Goal: Information Seeking & Learning: Learn about a topic

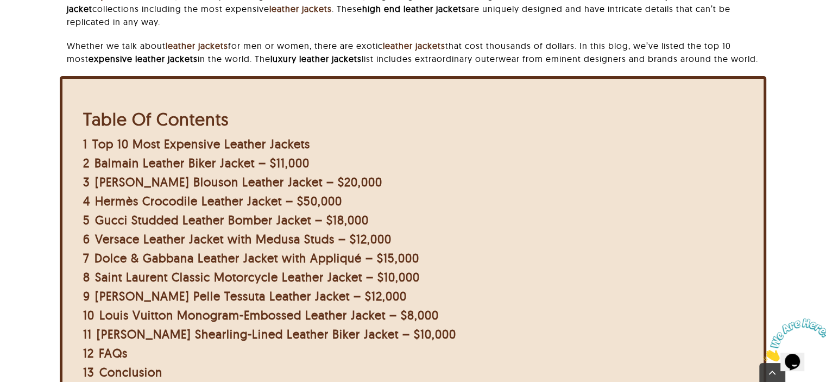
scroll to position [378, 0]
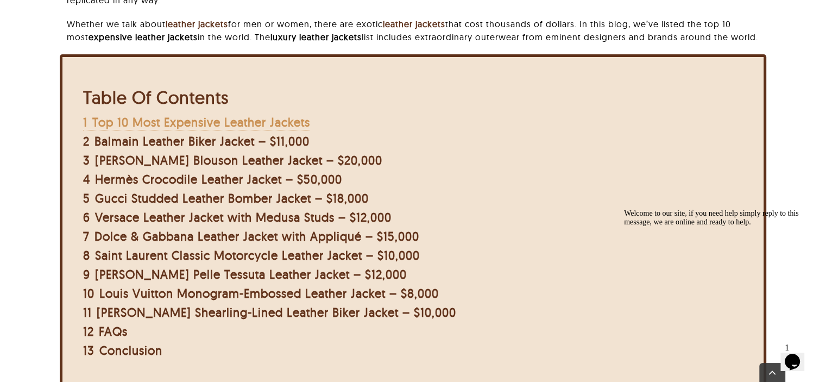
click at [224, 120] on span "Top 10 Most Expensive Leather Jackets" at bounding box center [201, 122] width 218 height 15
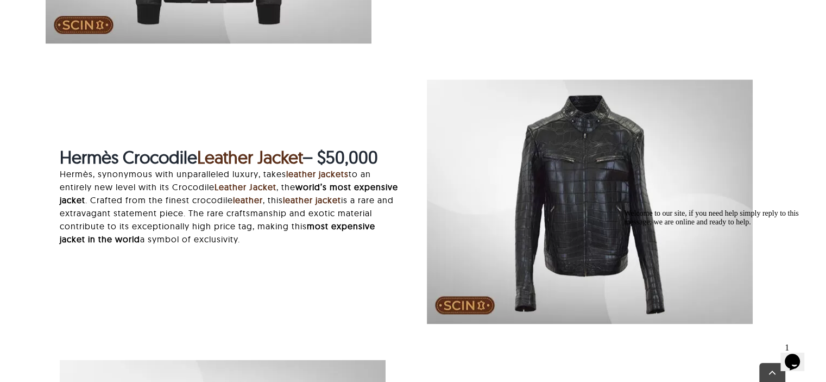
scroll to position [1739, 0]
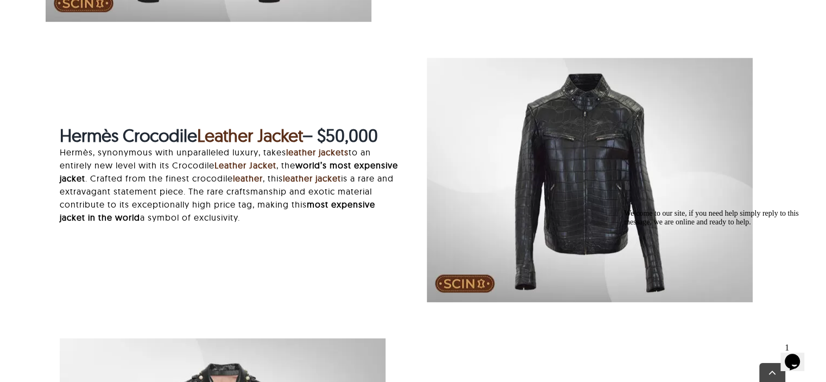
click at [534, 209] on img "hermes-crocodile-leather-jacket.jpg" at bounding box center [590, 180] width 326 height 245
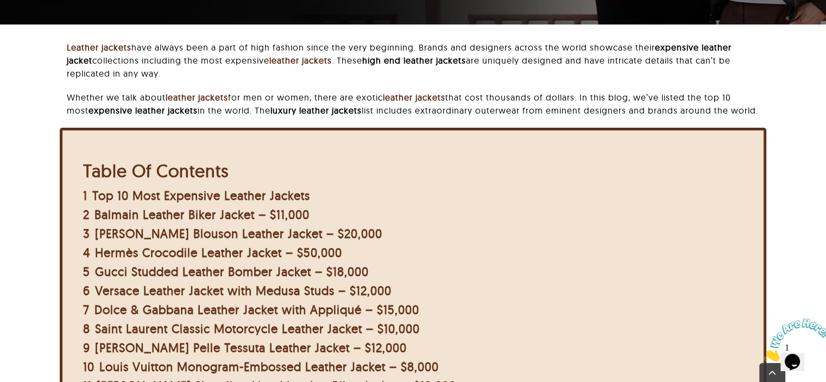
scroll to position [326, 0]
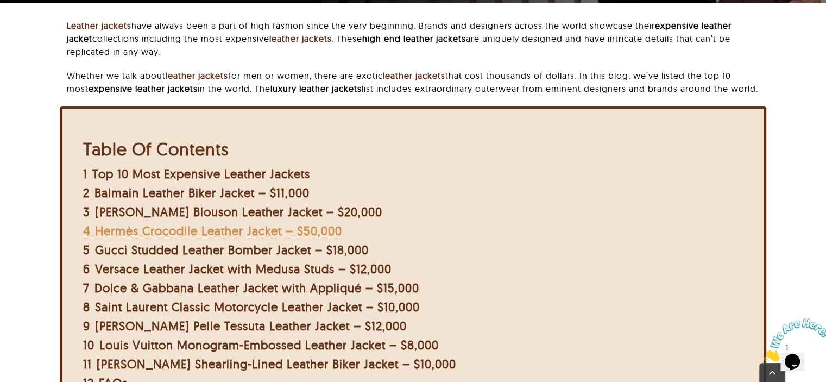
click at [153, 225] on span "Hermès Crocodile Leather Jacket – $50,000" at bounding box center [218, 230] width 247 height 15
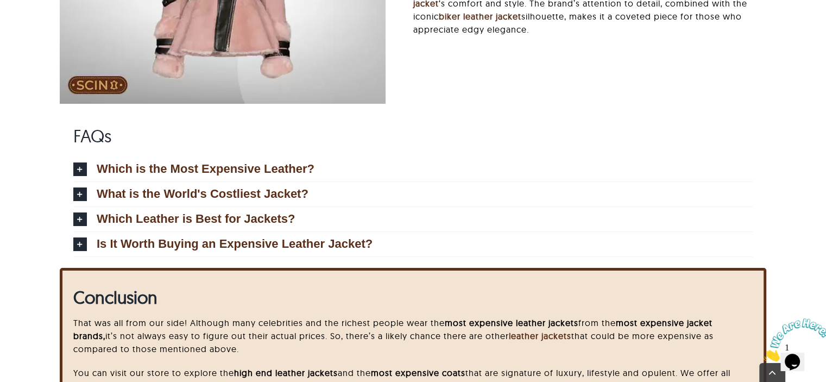
scroll to position [4707, 0]
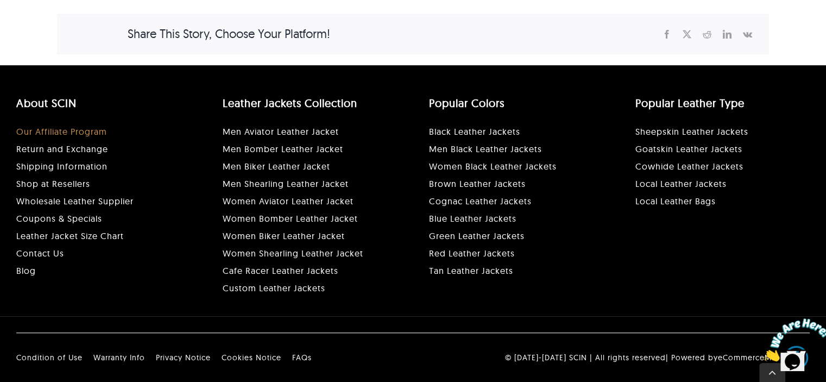
click at [81, 126] on link "Our Affiliate Program" at bounding box center [61, 131] width 91 height 11
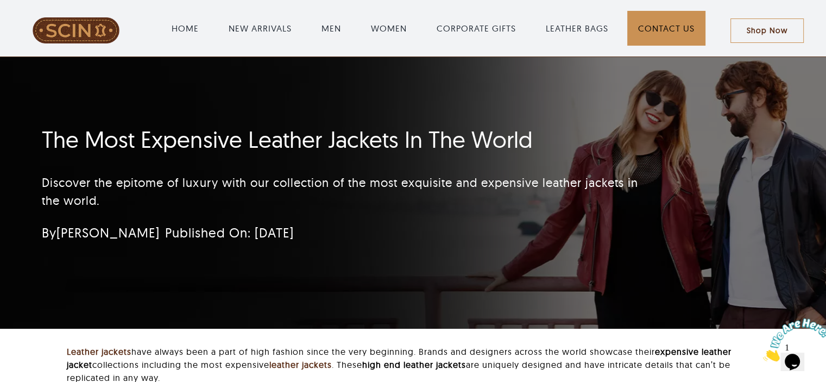
click at [653, 26] on span "CONTACT US" at bounding box center [666, 28] width 57 height 13
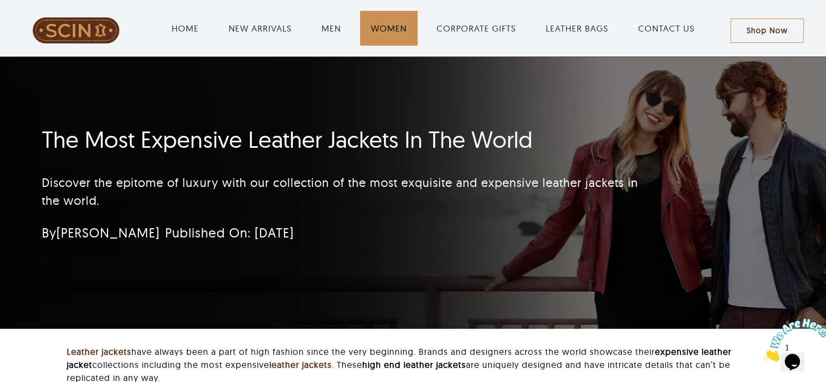
click at [381, 36] on span "Main Menu" at bounding box center [389, 28] width 58 height 35
